Goal: Information Seeking & Learning: Learn about a topic

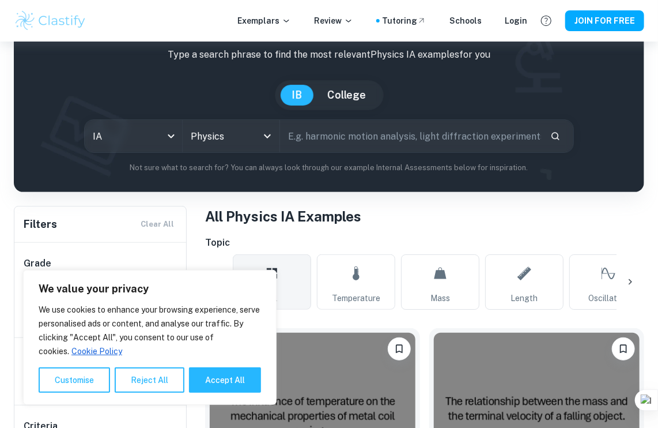
scroll to position [136, 0]
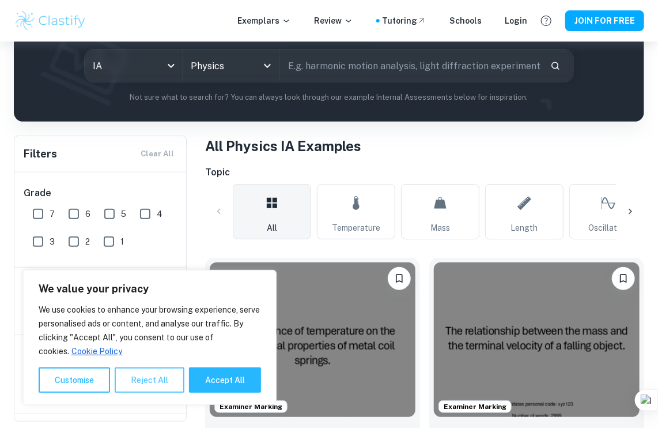
click at [136, 384] on button "Reject All" at bounding box center [150, 379] width 70 height 25
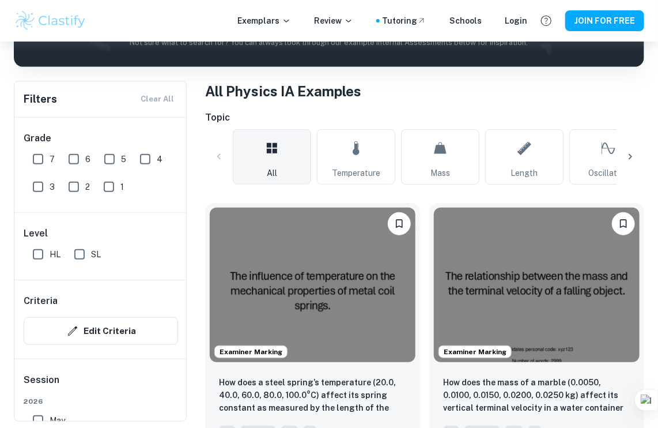
scroll to position [191, 0]
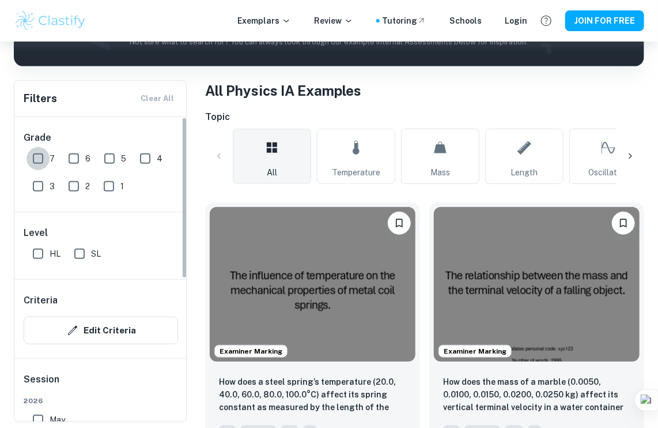
click at [32, 161] on input "7" at bounding box center [38, 158] width 23 height 23
checkbox input "true"
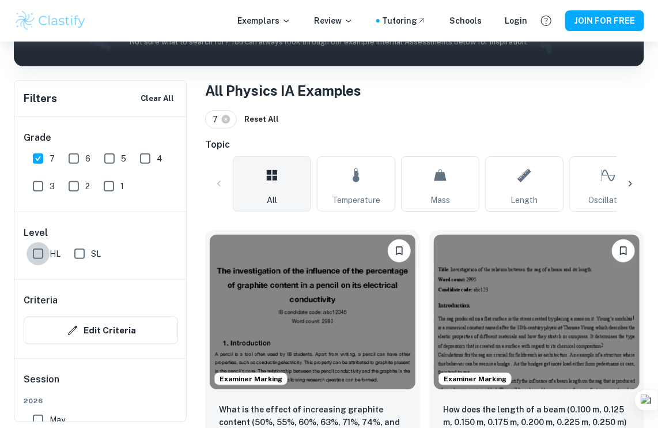
click at [33, 251] on input "HL" at bounding box center [38, 253] width 23 height 23
checkbox input "true"
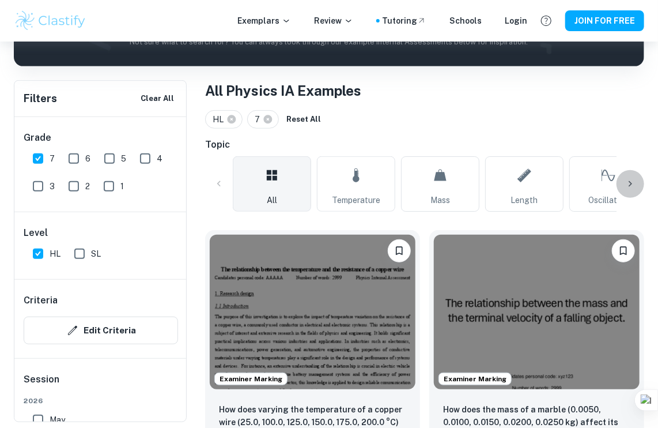
click at [628, 179] on icon at bounding box center [631, 184] width 12 height 12
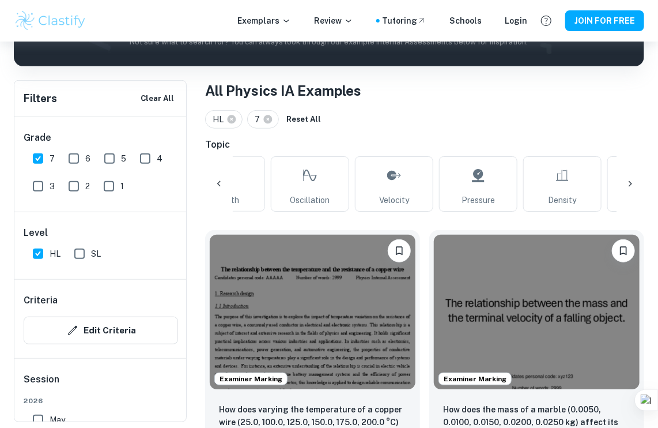
scroll to position [0, 309]
click at [628, 179] on icon at bounding box center [631, 184] width 12 height 12
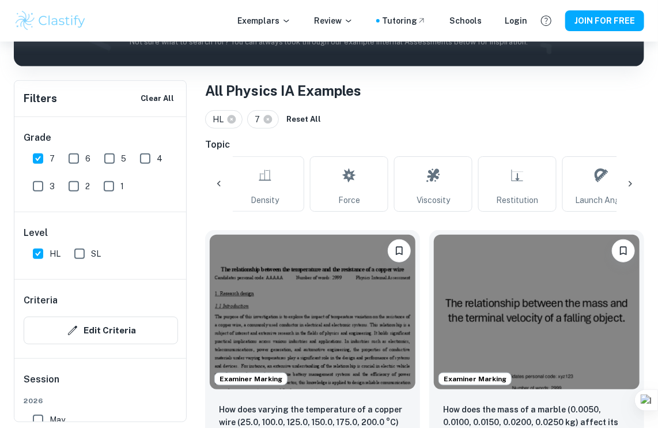
scroll to position [0, 618]
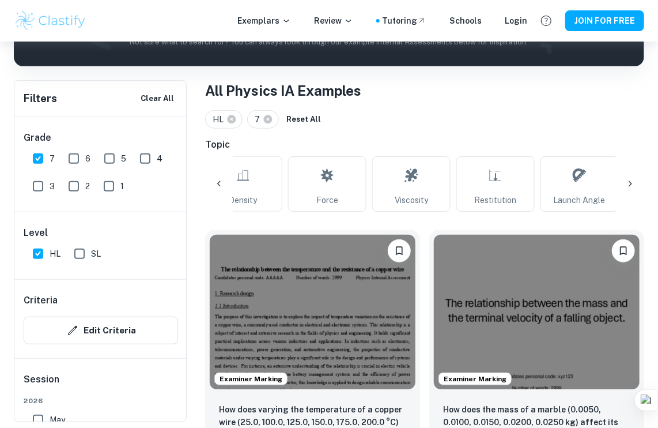
click at [210, 188] on div at bounding box center [219, 184] width 28 height 28
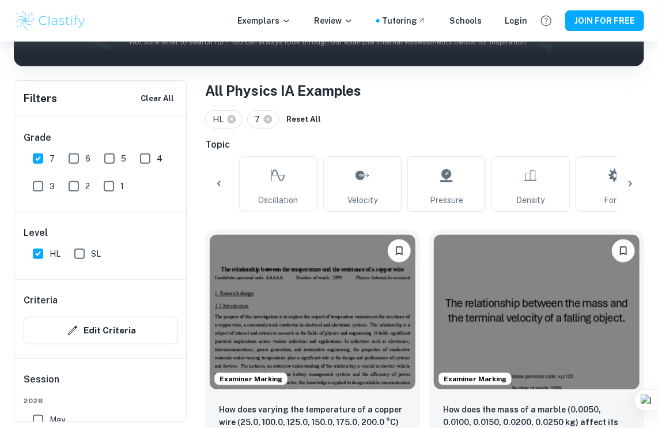
scroll to position [0, 309]
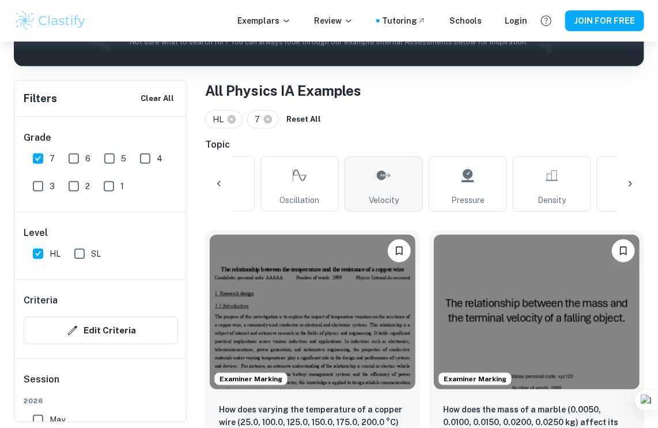
click at [361, 186] on link "Velocity" at bounding box center [384, 183] width 78 height 55
type input "Velocity"
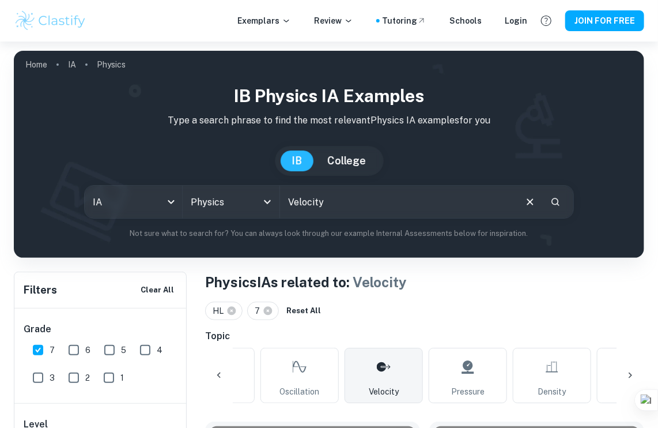
click at [325, 195] on input "Velocity" at bounding box center [397, 202] width 235 height 32
type input "free fall"
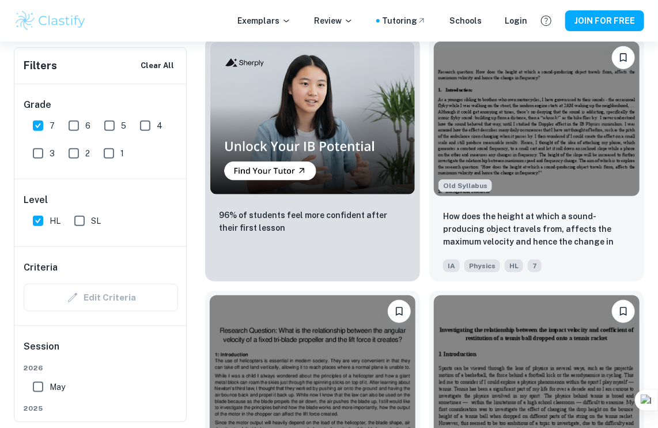
scroll to position [5203, 0]
